Goal: Task Accomplishment & Management: Complete application form

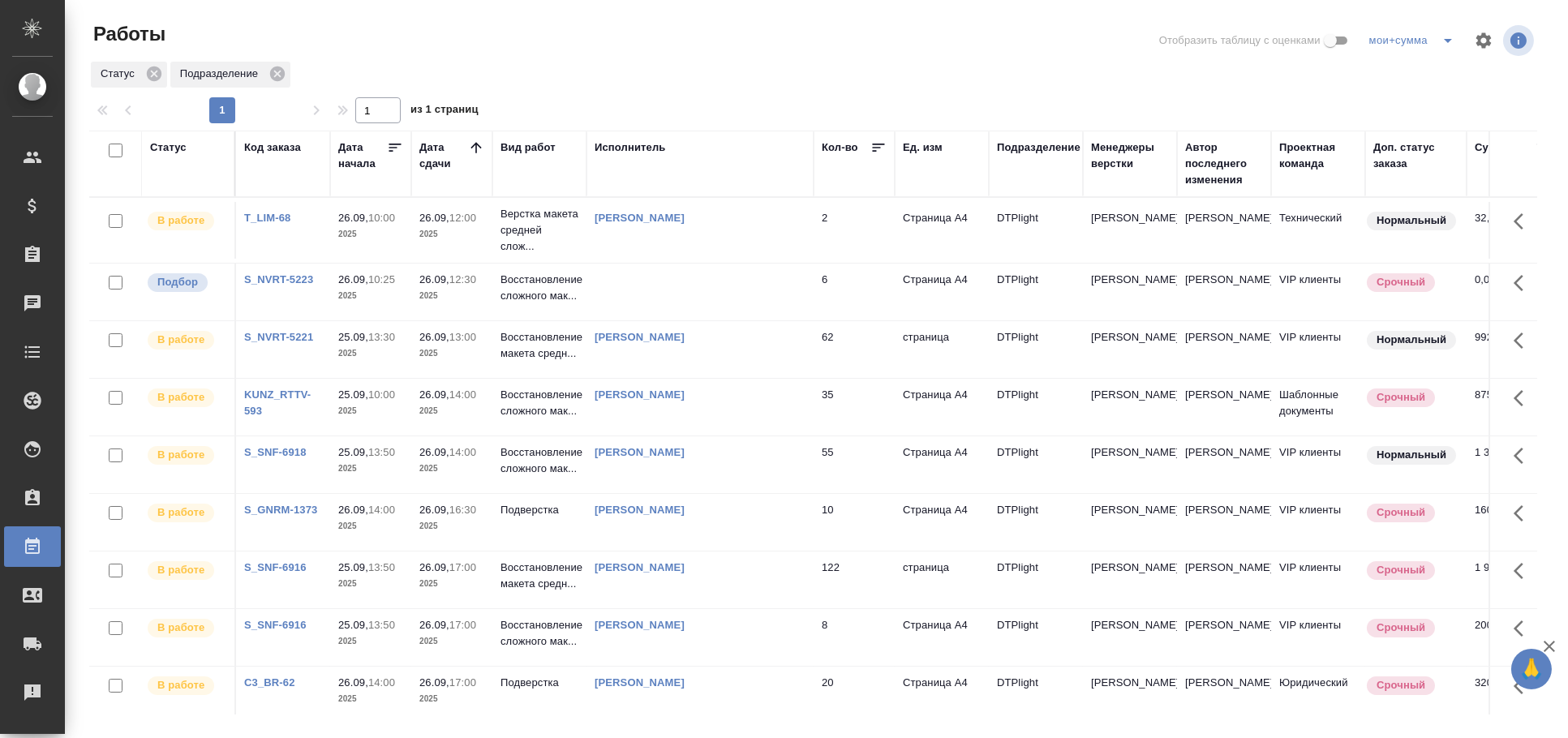
click at [624, 284] on td at bounding box center [700, 293] width 227 height 57
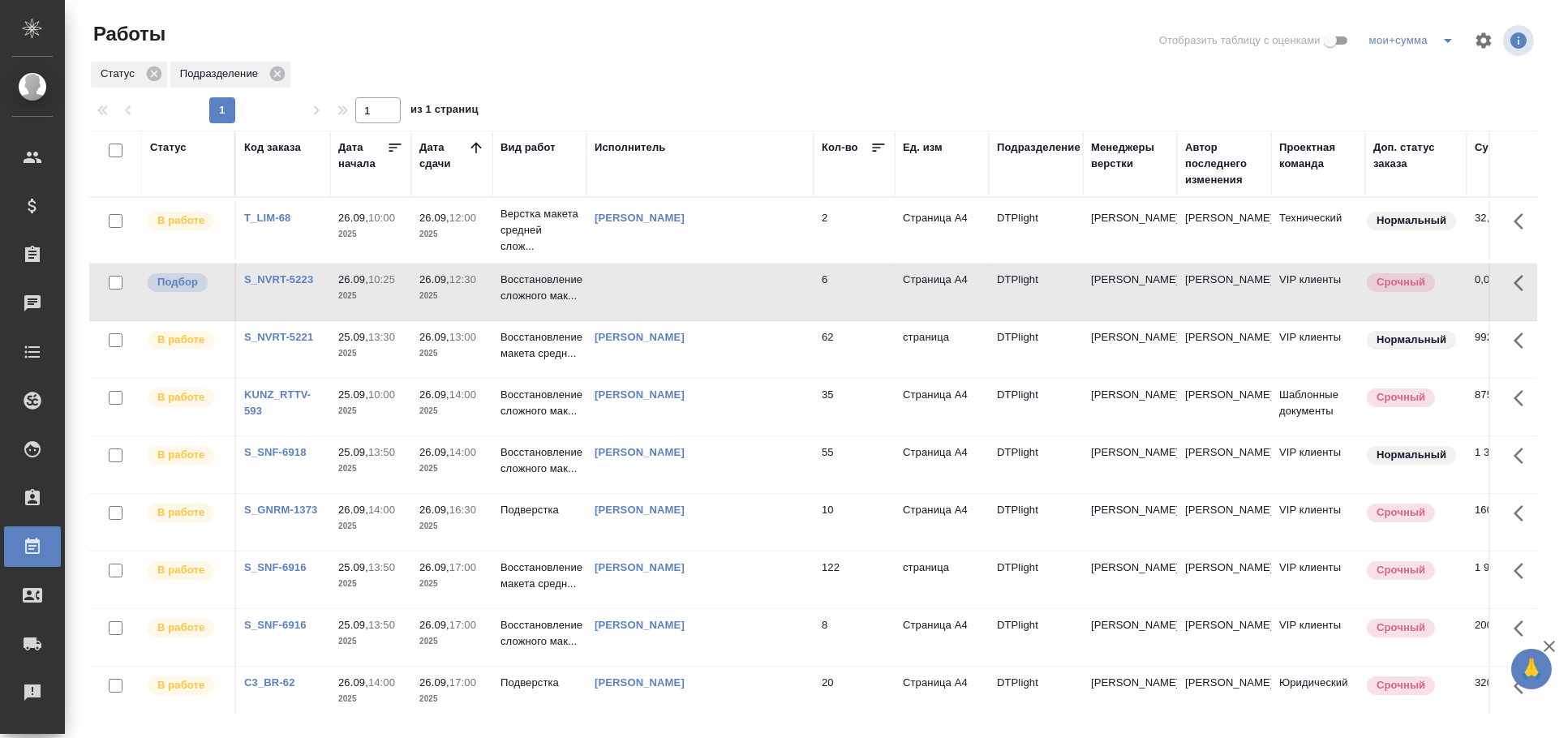
click at [624, 284] on td at bounding box center [700, 293] width 227 height 57
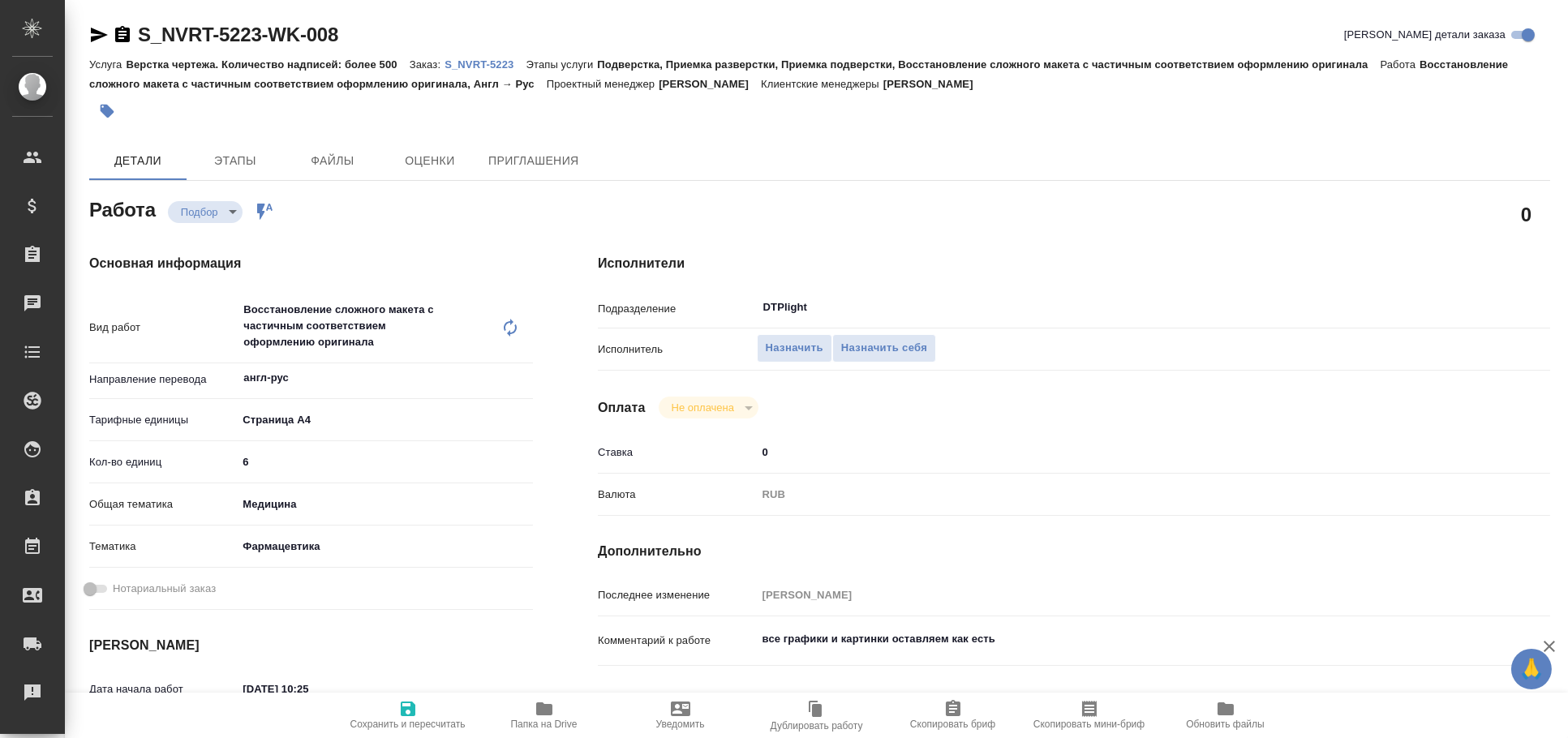
type textarea "x"
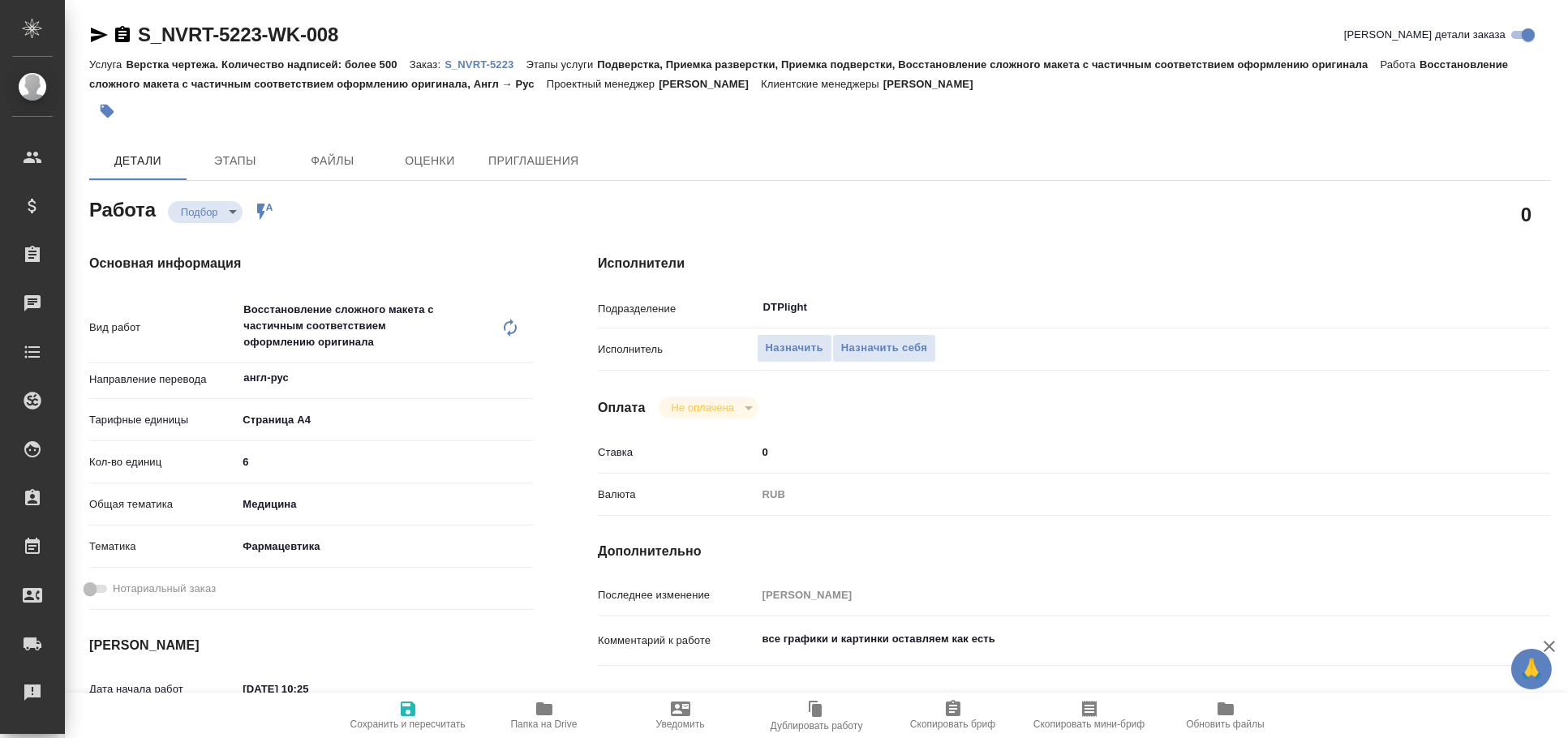
type textarea "x"
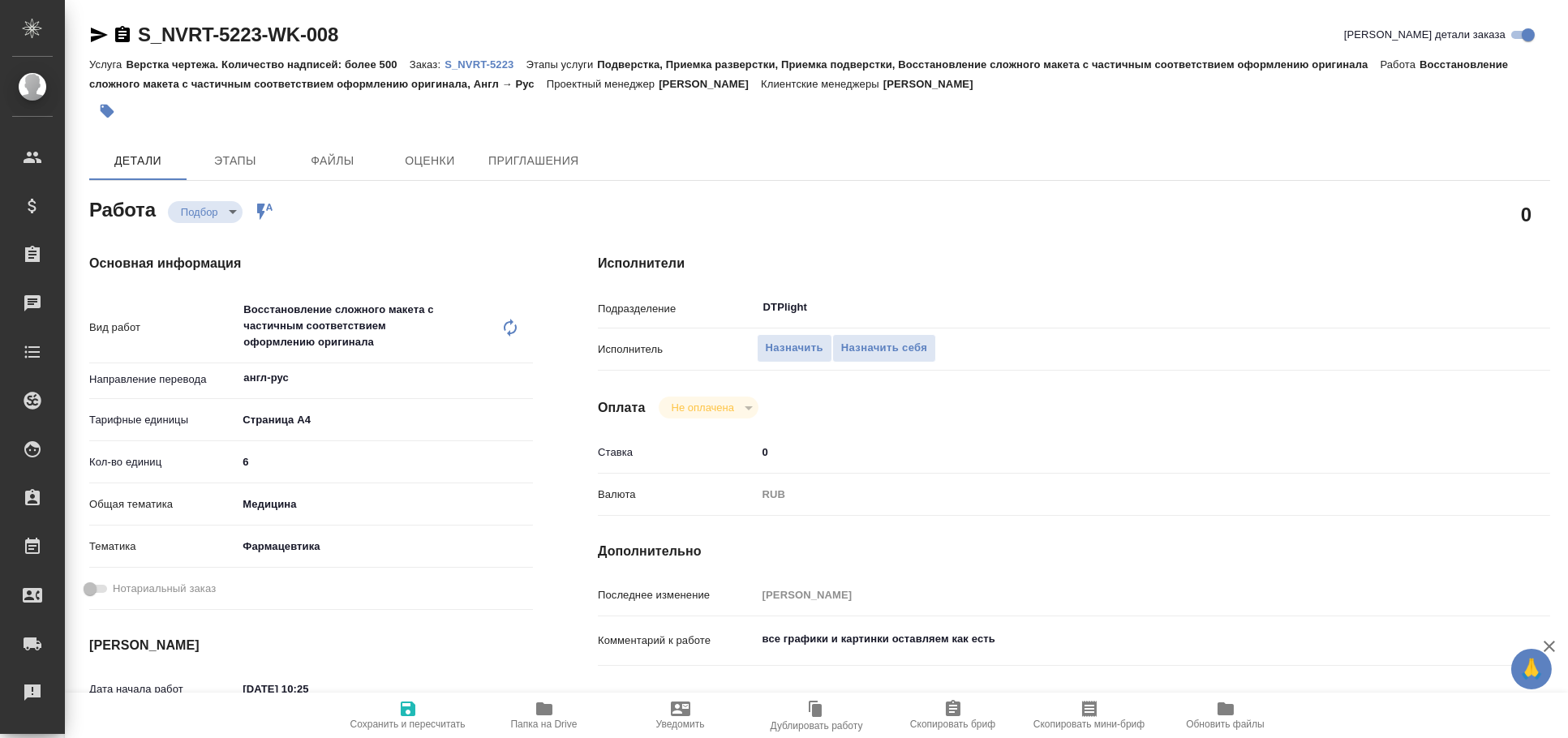
type textarea "x"
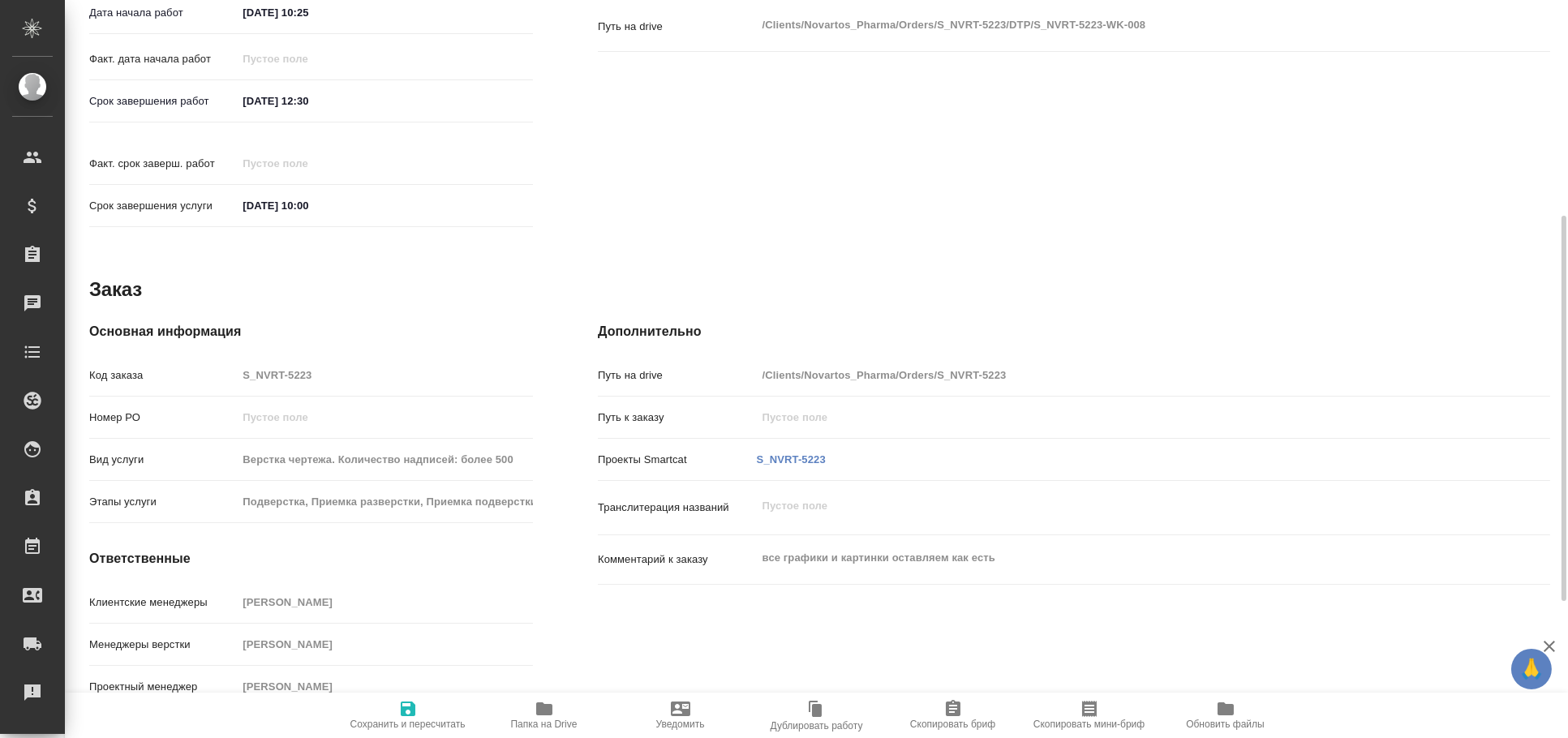
scroll to position [227, 0]
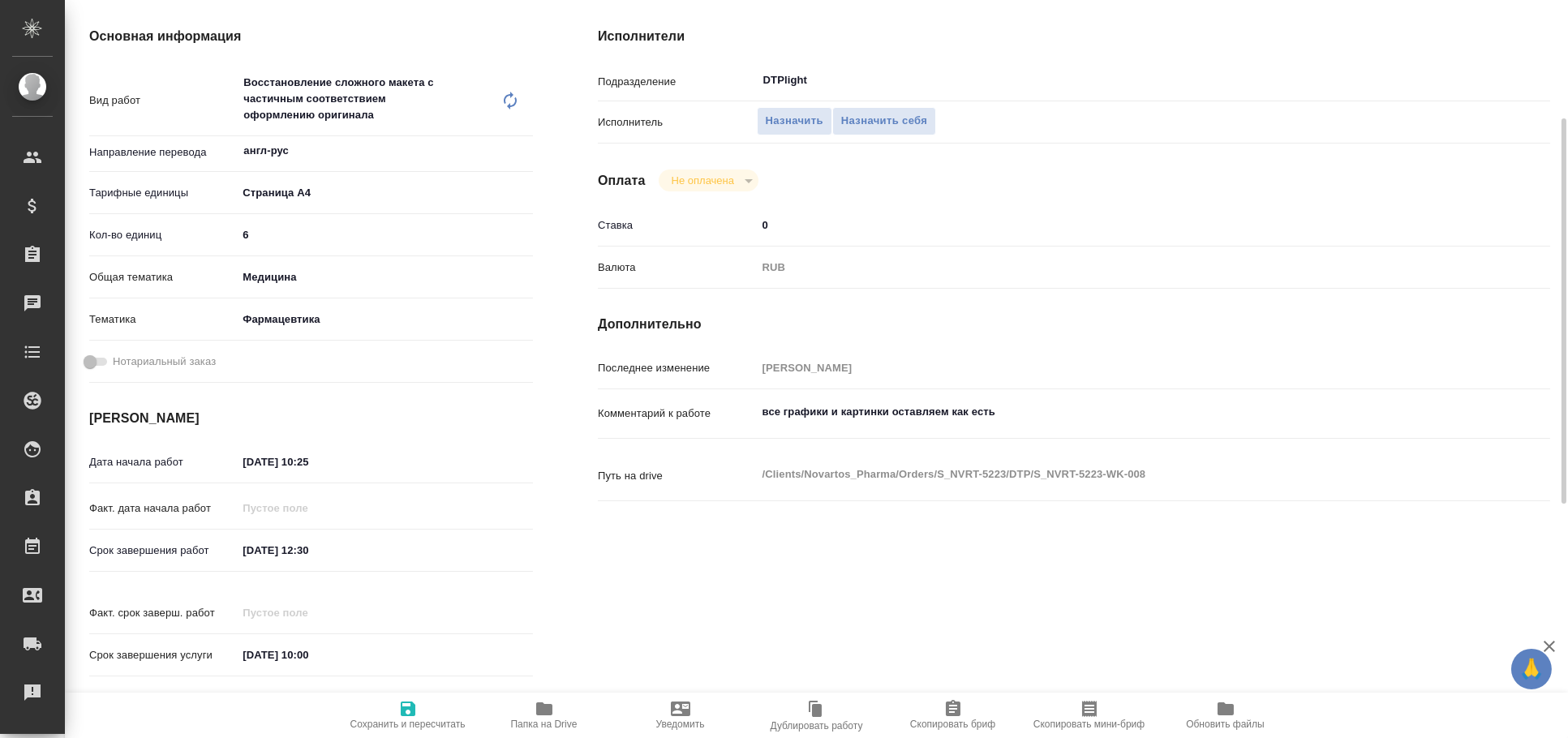
type textarea "x"
